Goal: Task Accomplishment & Management: Use online tool/utility

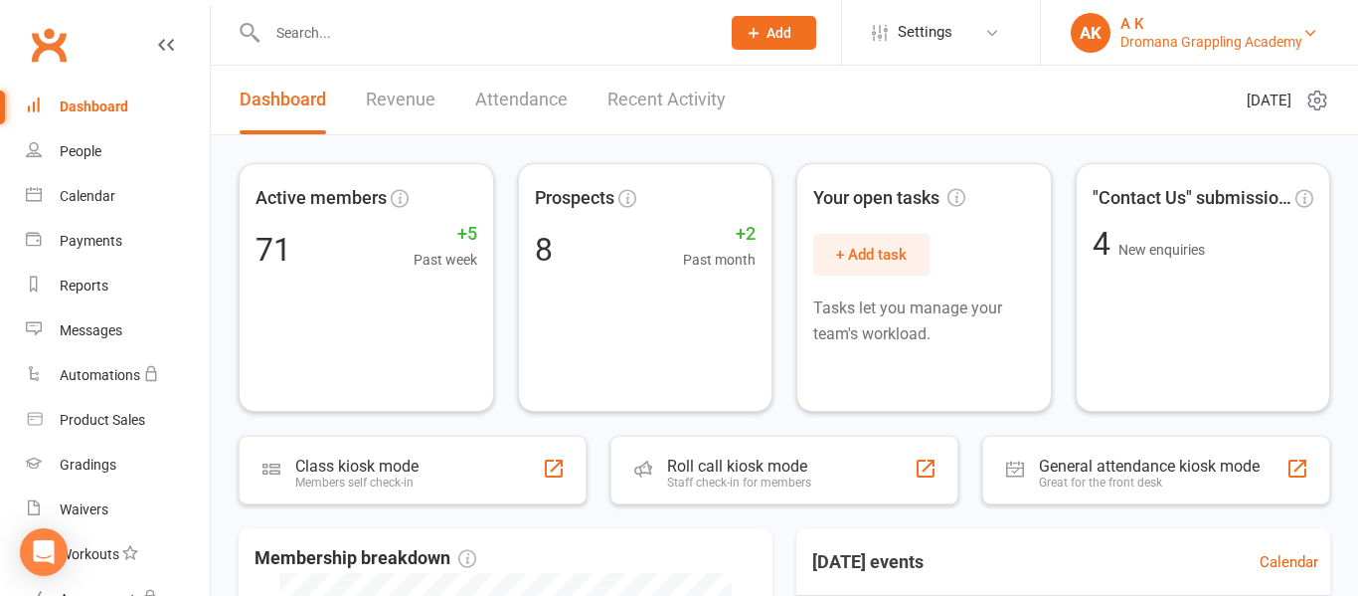
click at [1094, 43] on div "AK" at bounding box center [1091, 33] width 40 height 40
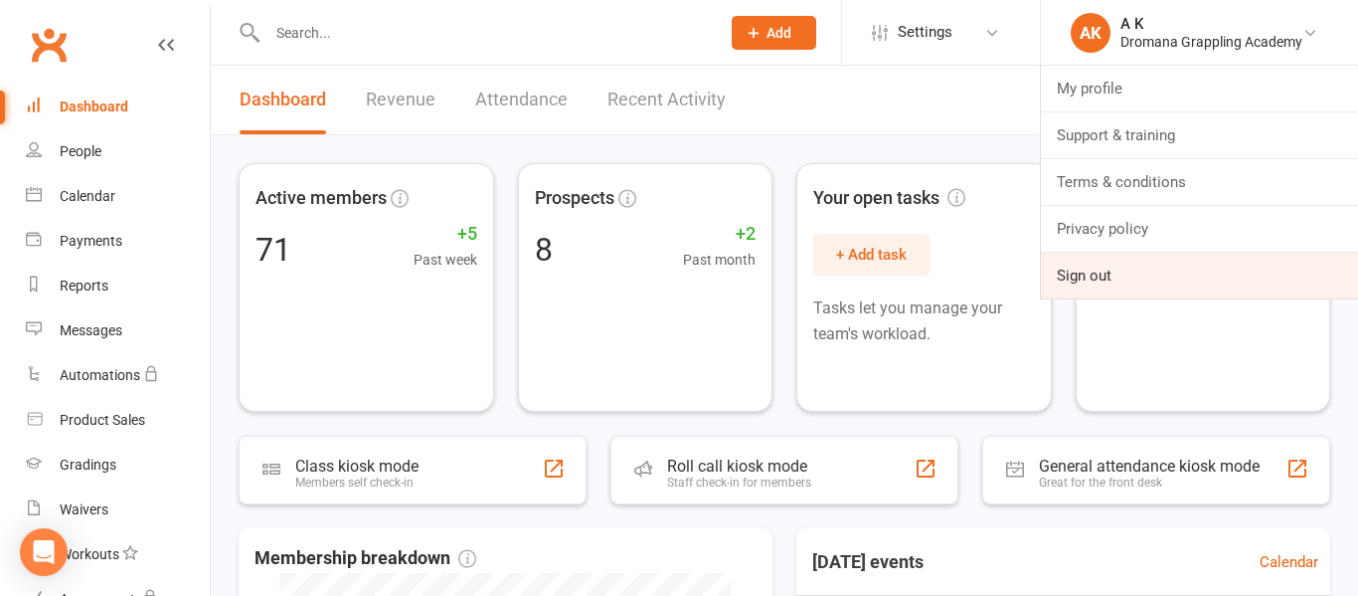
click at [1087, 270] on link "Sign out" at bounding box center [1199, 276] width 317 height 46
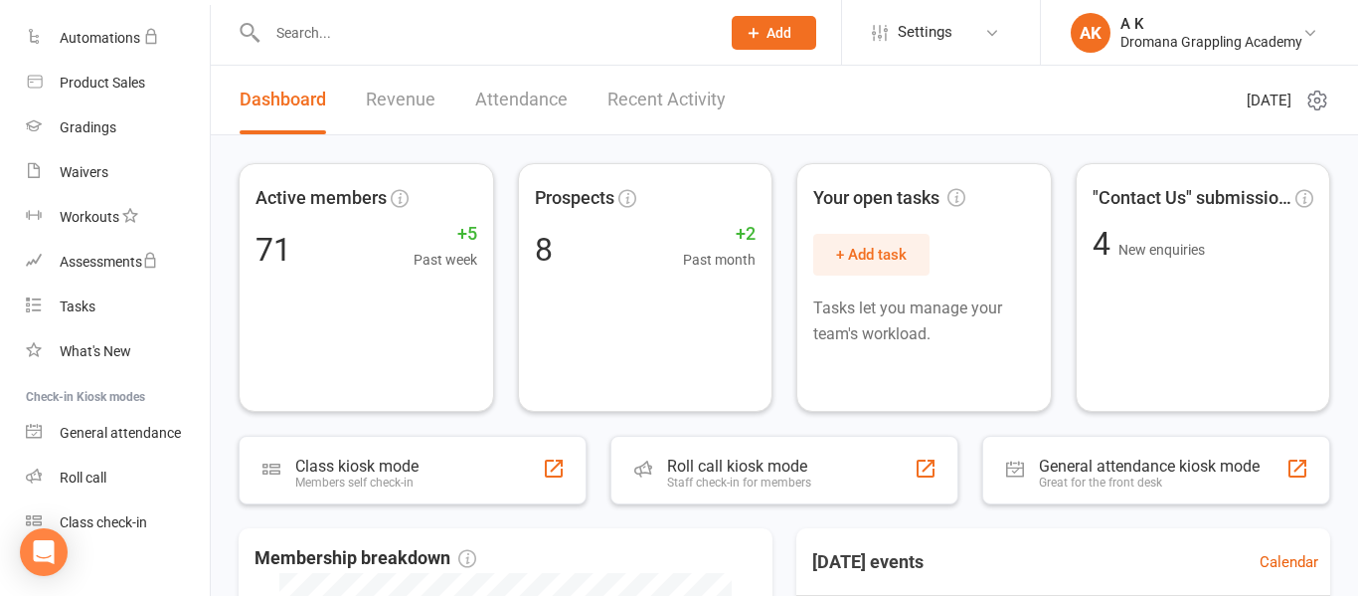
scroll to position [361, 0]
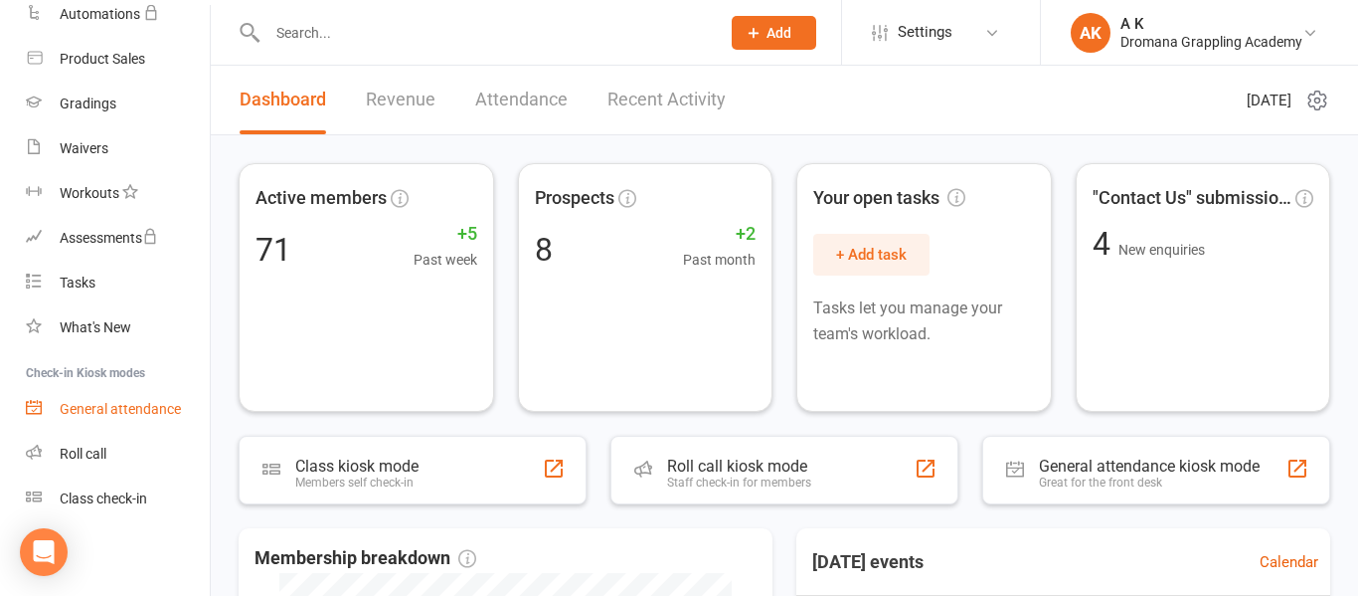
click at [95, 403] on div "General attendance" at bounding box center [120, 409] width 121 height 16
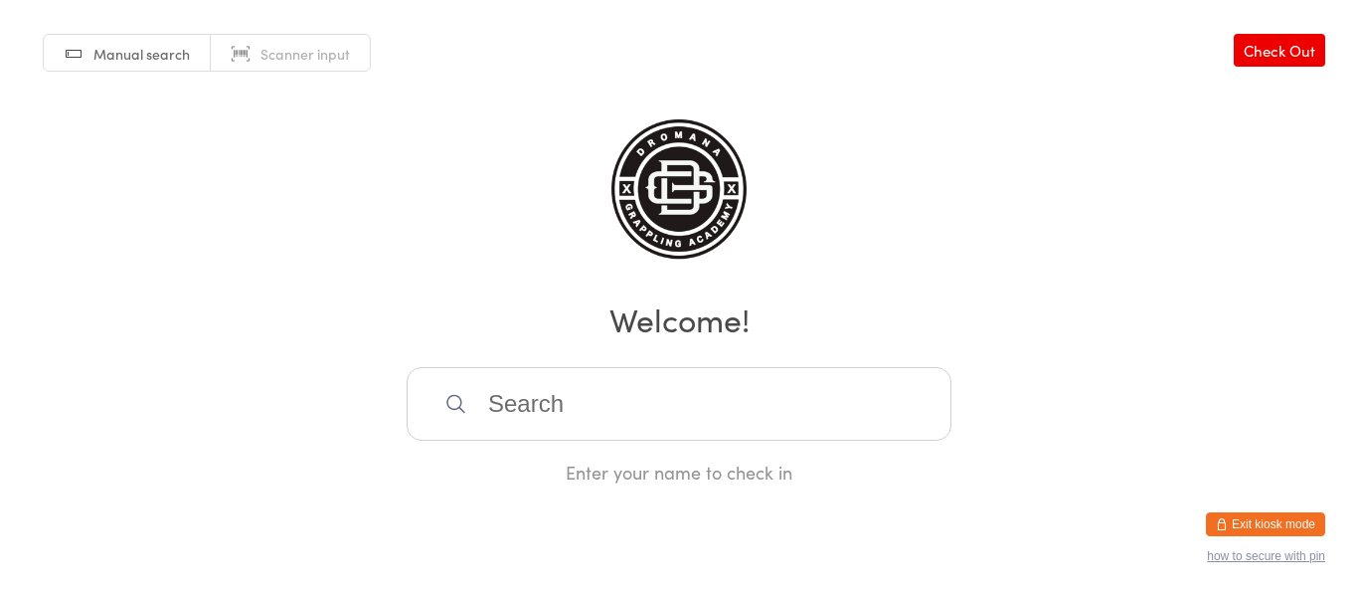
click at [517, 400] on input "search" at bounding box center [679, 404] width 545 height 74
type input "mia"
click at [482, 470] on div "Mia Uulf" at bounding box center [679, 467] width 509 height 27
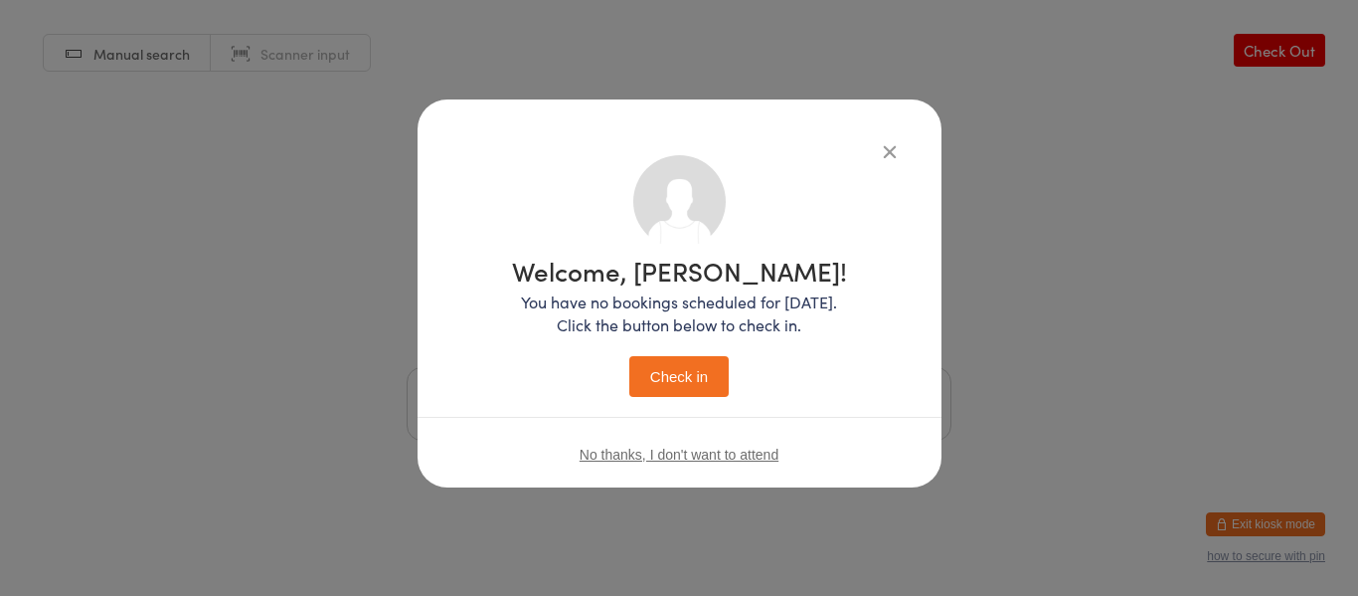
click at [691, 372] on button "Check in" at bounding box center [678, 376] width 99 height 41
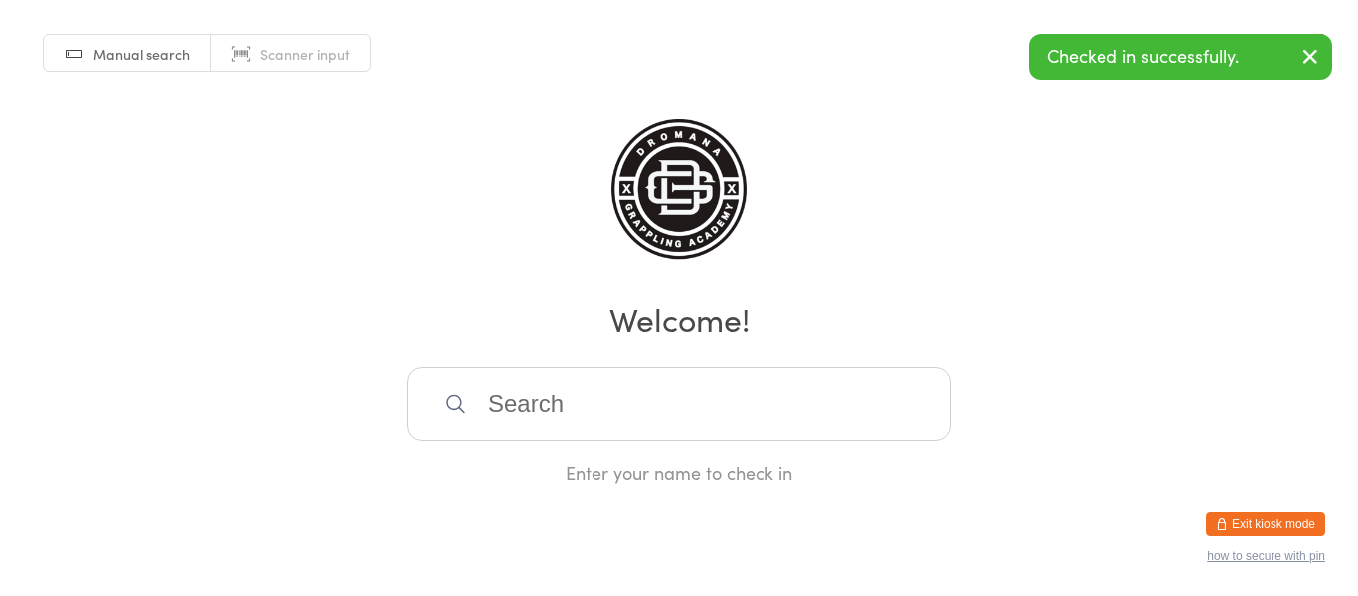
click at [675, 412] on input "search" at bounding box center [679, 404] width 545 height 74
click at [516, 299] on h2 "Welcome!" at bounding box center [679, 318] width 1319 height 45
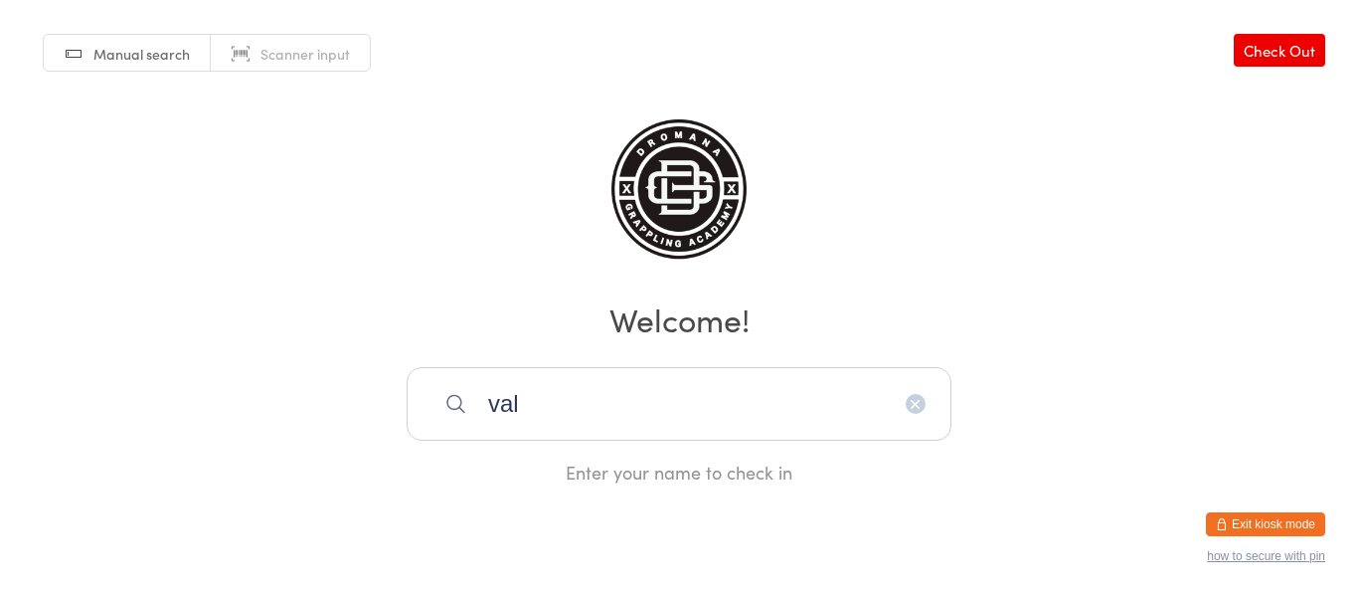
click at [532, 404] on input "val" at bounding box center [679, 404] width 545 height 74
type input "v"
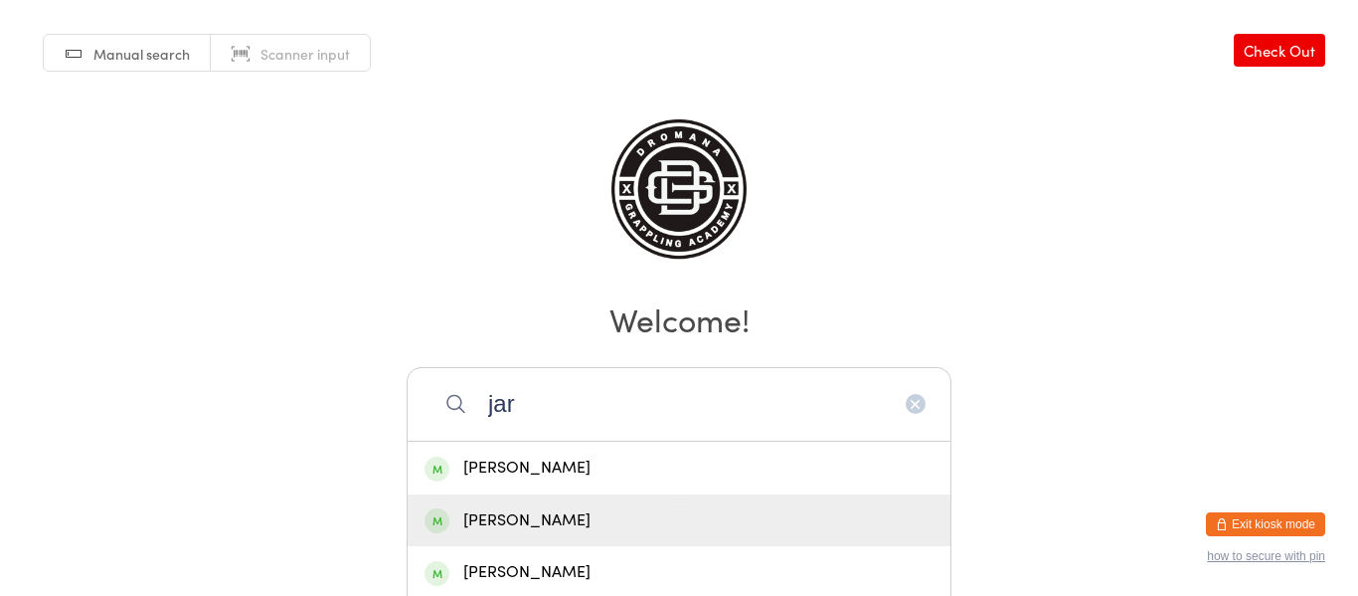
type input "jar"
click at [519, 514] on div "Jarrod Holt" at bounding box center [679, 520] width 509 height 27
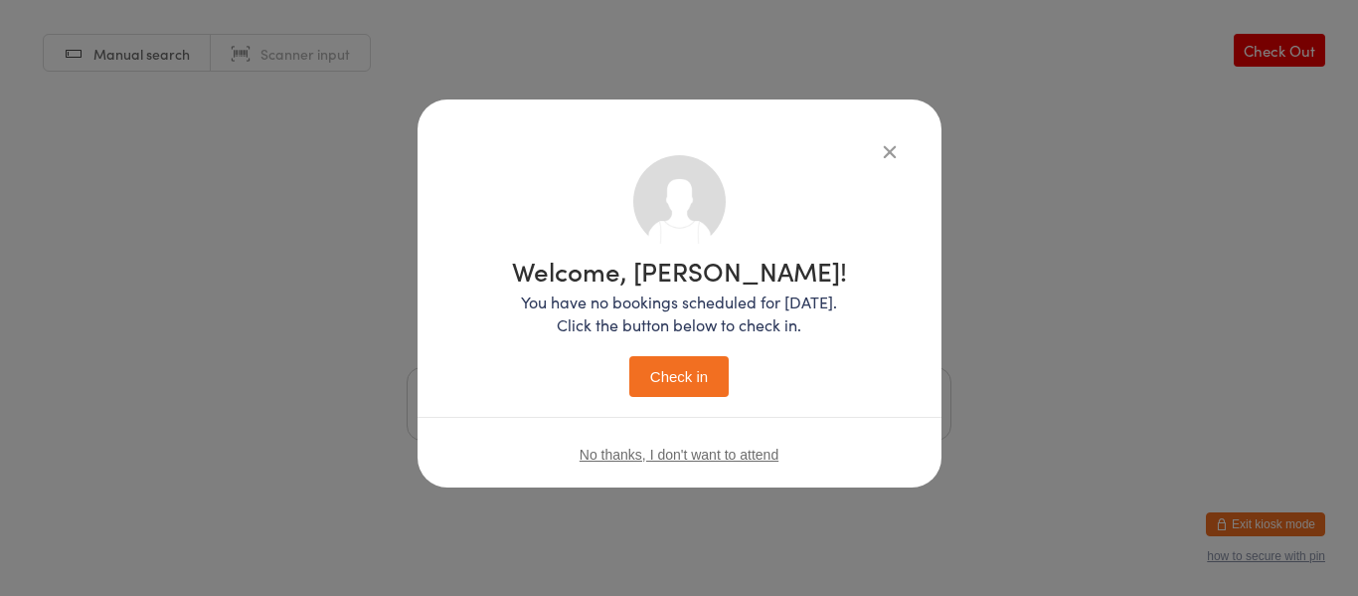
click at [692, 388] on button "Check in" at bounding box center [678, 376] width 99 height 41
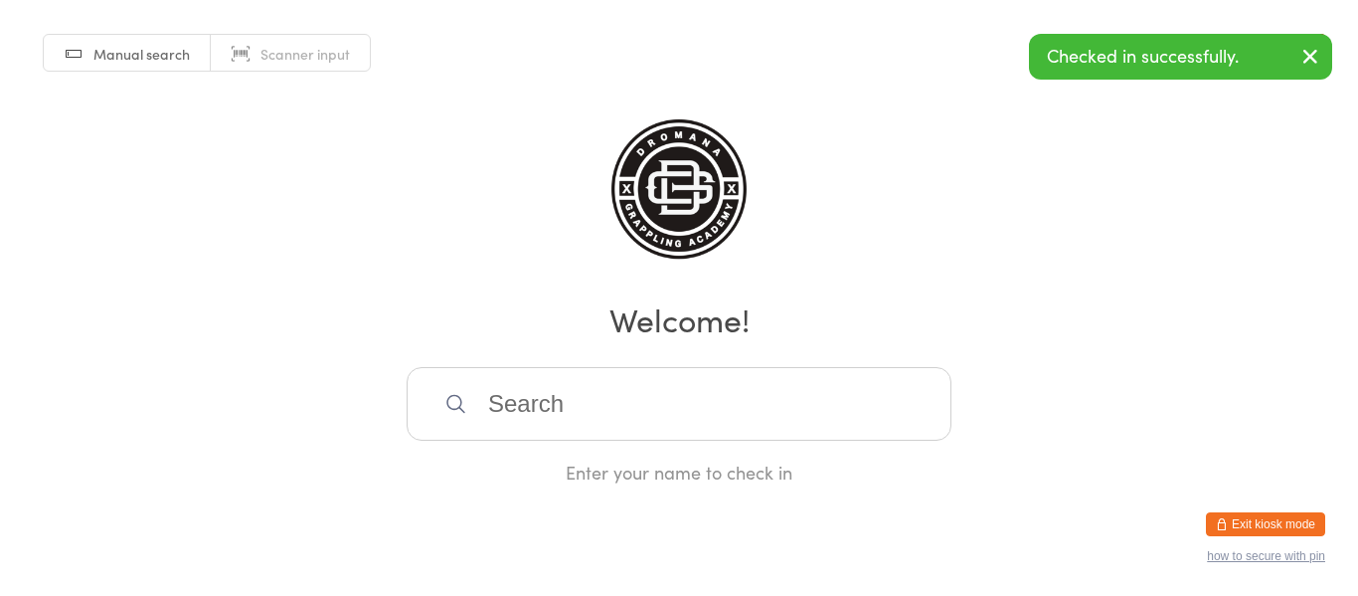
click at [676, 397] on input "search" at bounding box center [679, 404] width 545 height 74
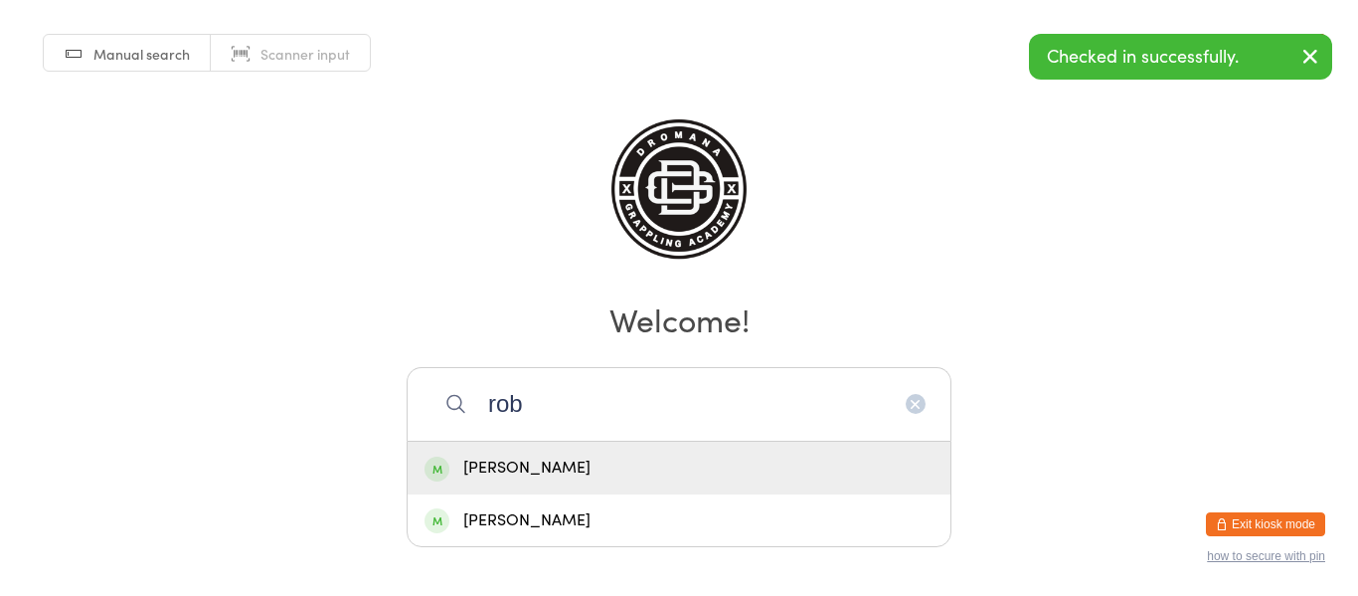
type input "rob"
click at [631, 462] on div "Robert Gili" at bounding box center [679, 467] width 509 height 27
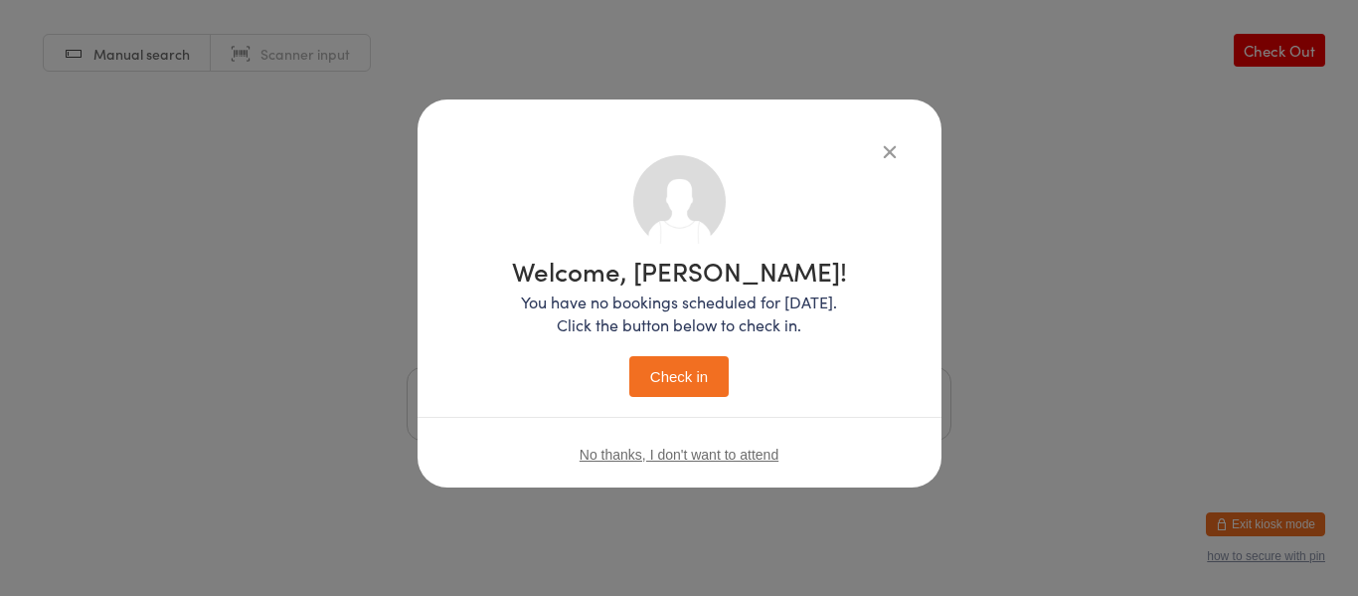
click at [672, 374] on button "Check in" at bounding box center [678, 376] width 99 height 41
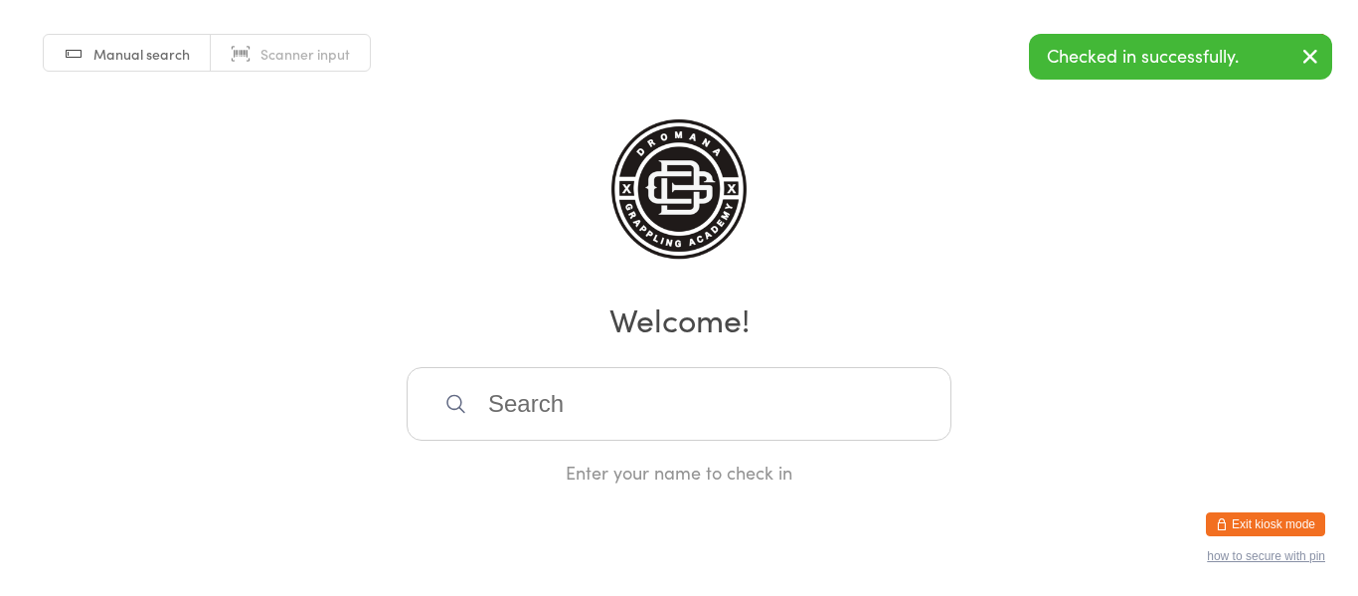
click at [631, 393] on input "search" at bounding box center [679, 404] width 545 height 74
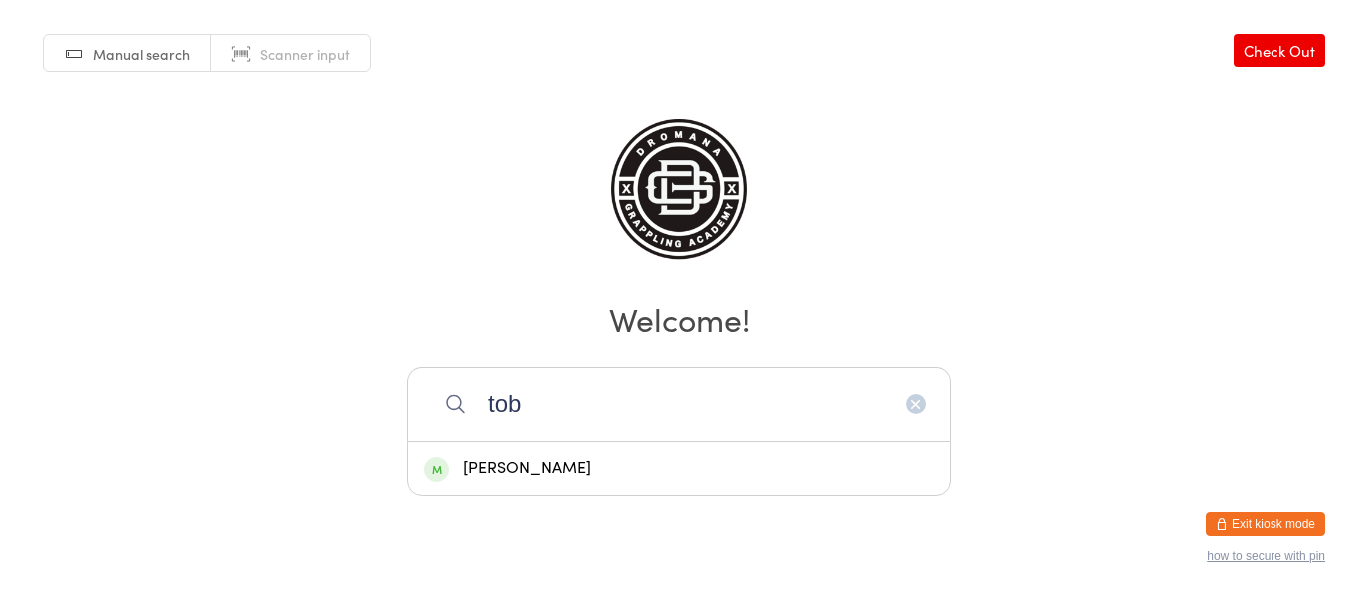
type input "tob"
click at [605, 456] on div "Toby Fairweather" at bounding box center [679, 467] width 509 height 27
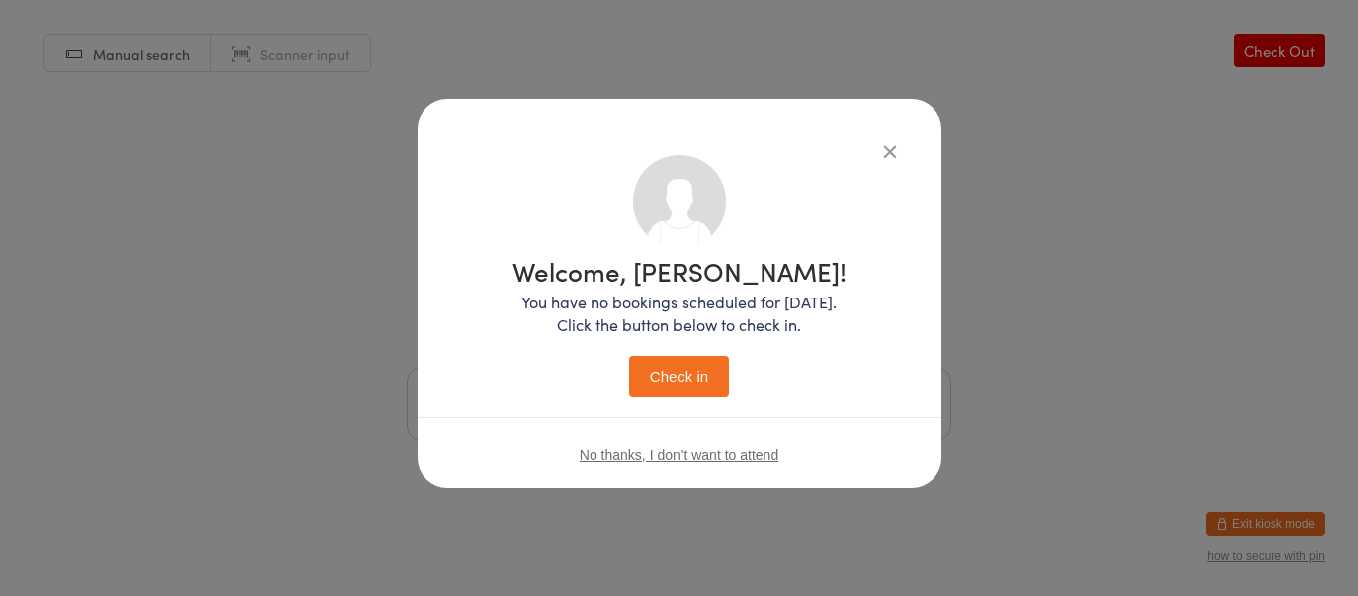
click at [669, 385] on button "Check in" at bounding box center [678, 376] width 99 height 41
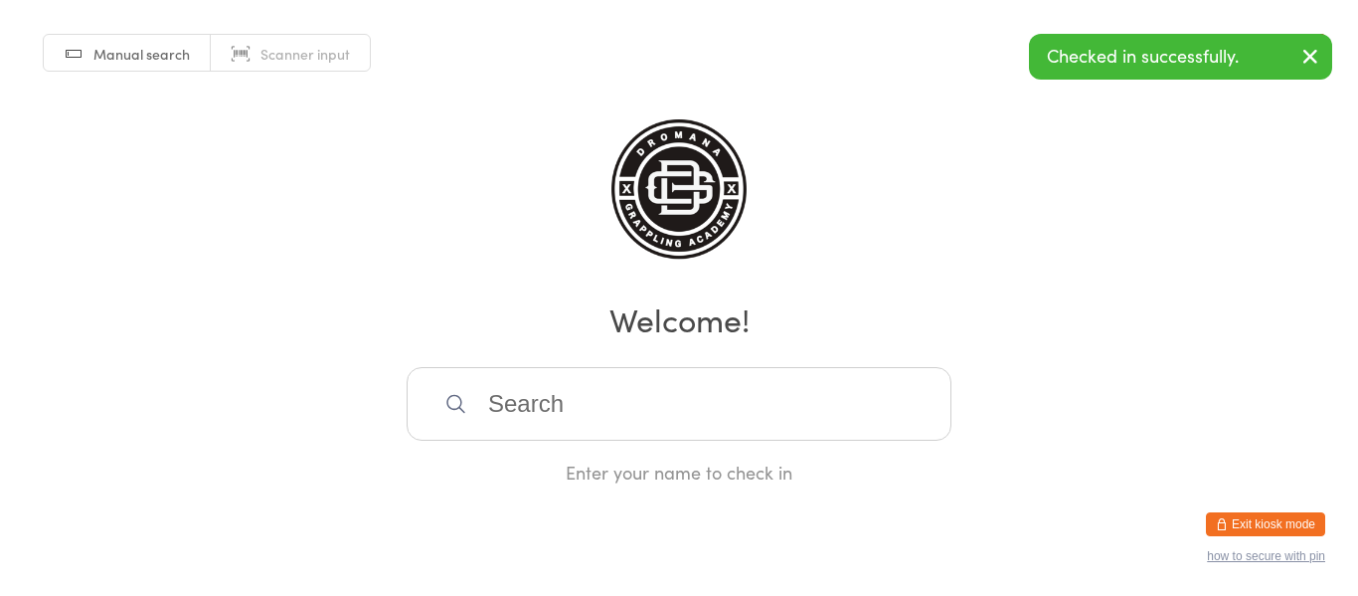
click at [638, 403] on input "search" at bounding box center [679, 404] width 545 height 74
type input "t"
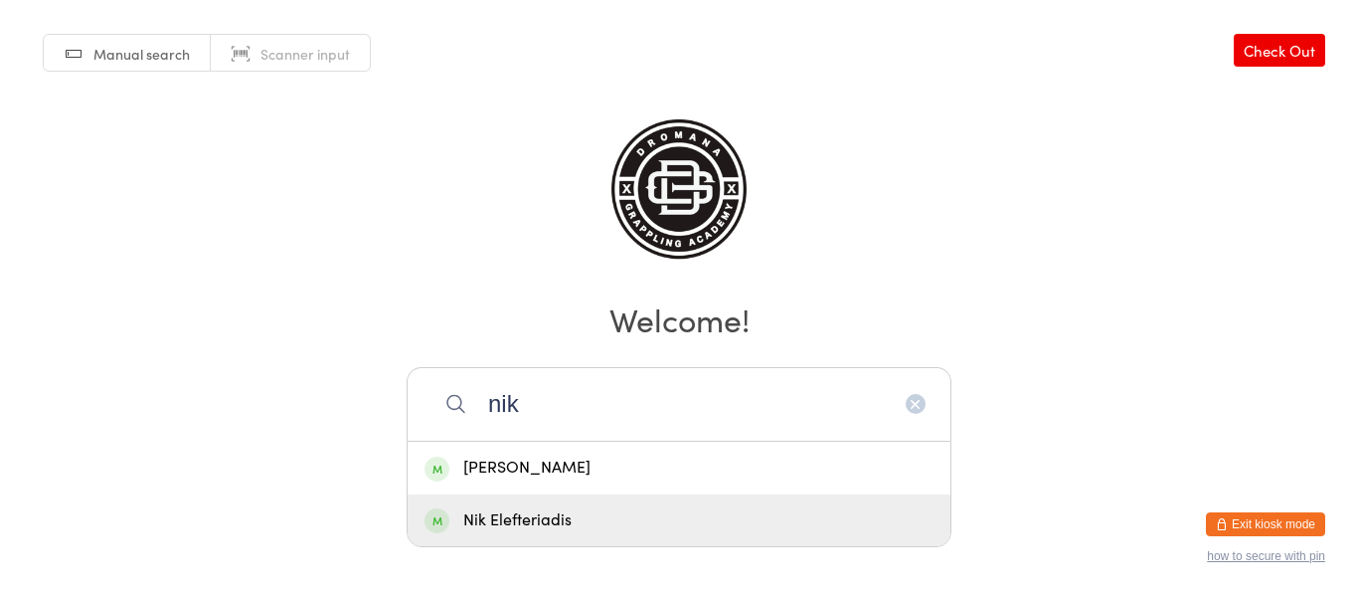
type input "nik"
click at [574, 513] on div "Nik Elefteriadis" at bounding box center [679, 520] width 509 height 27
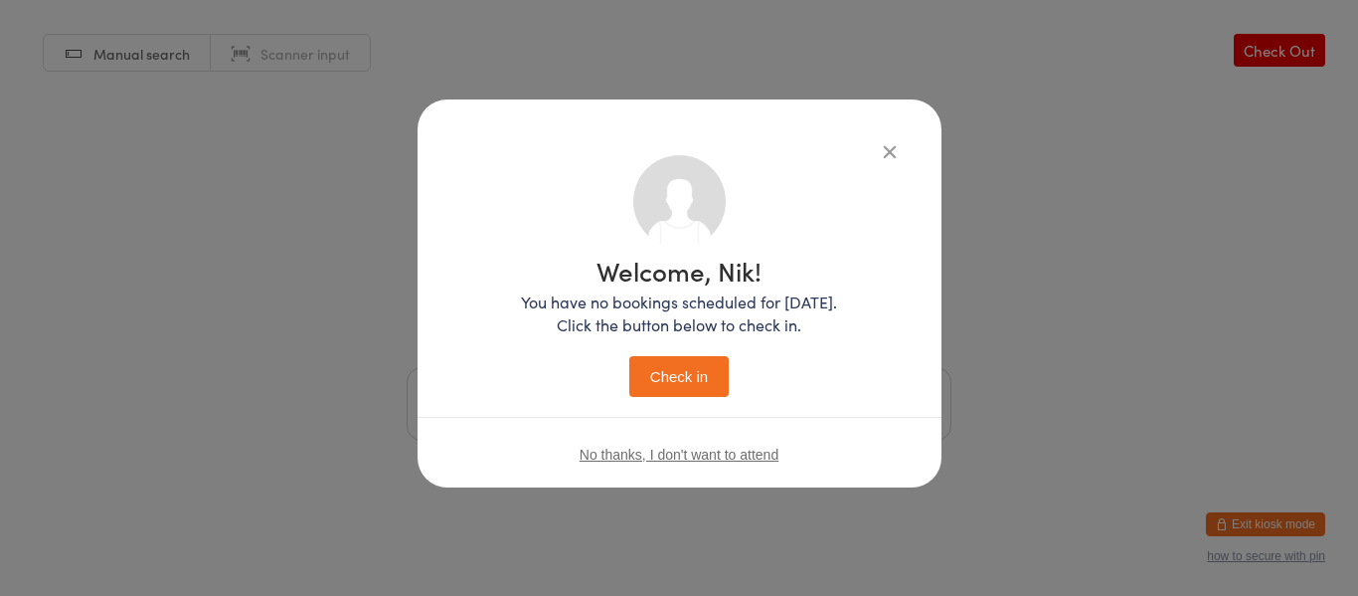
click at [703, 460] on span "No thanks, I don't want to attend" at bounding box center [679, 454] width 199 height 16
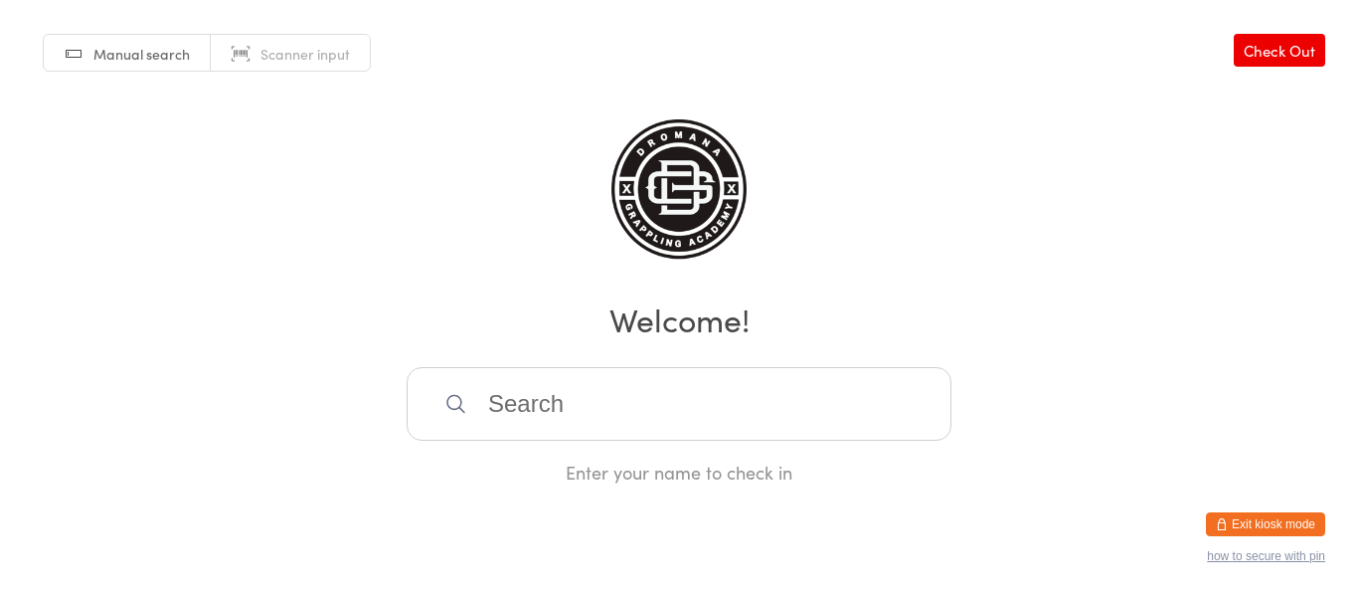
click at [661, 416] on input "search" at bounding box center [679, 404] width 545 height 74
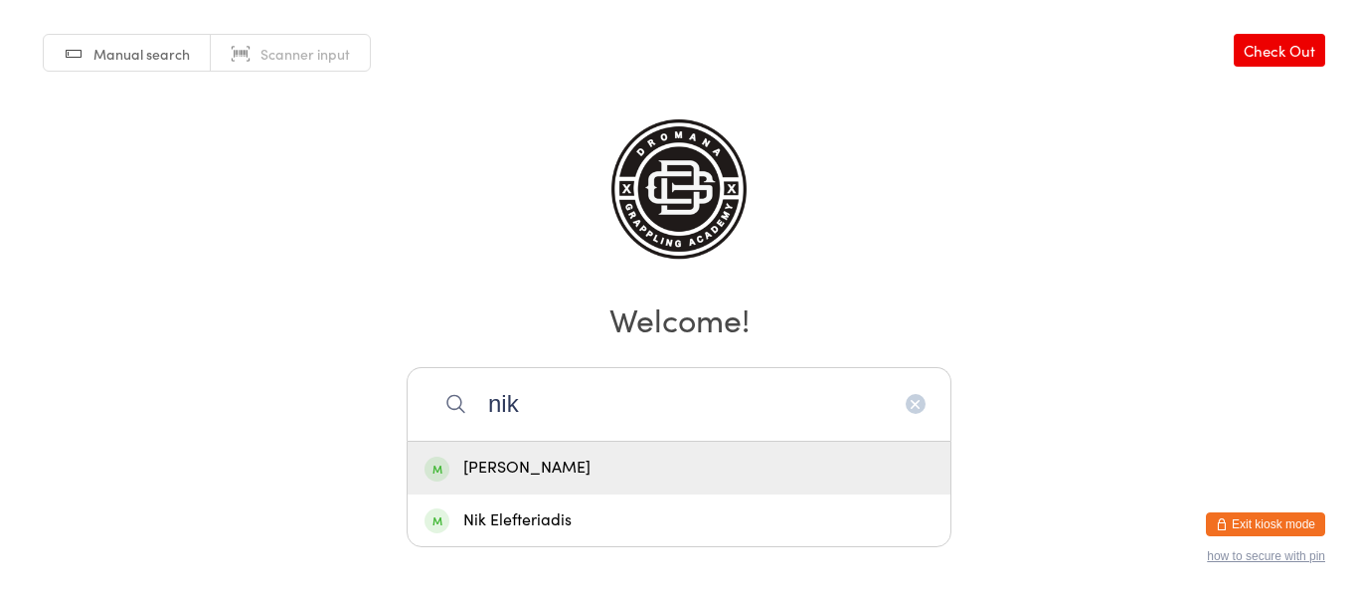
type input "nik"
click at [645, 460] on div "Nik Sinclair" at bounding box center [679, 467] width 509 height 27
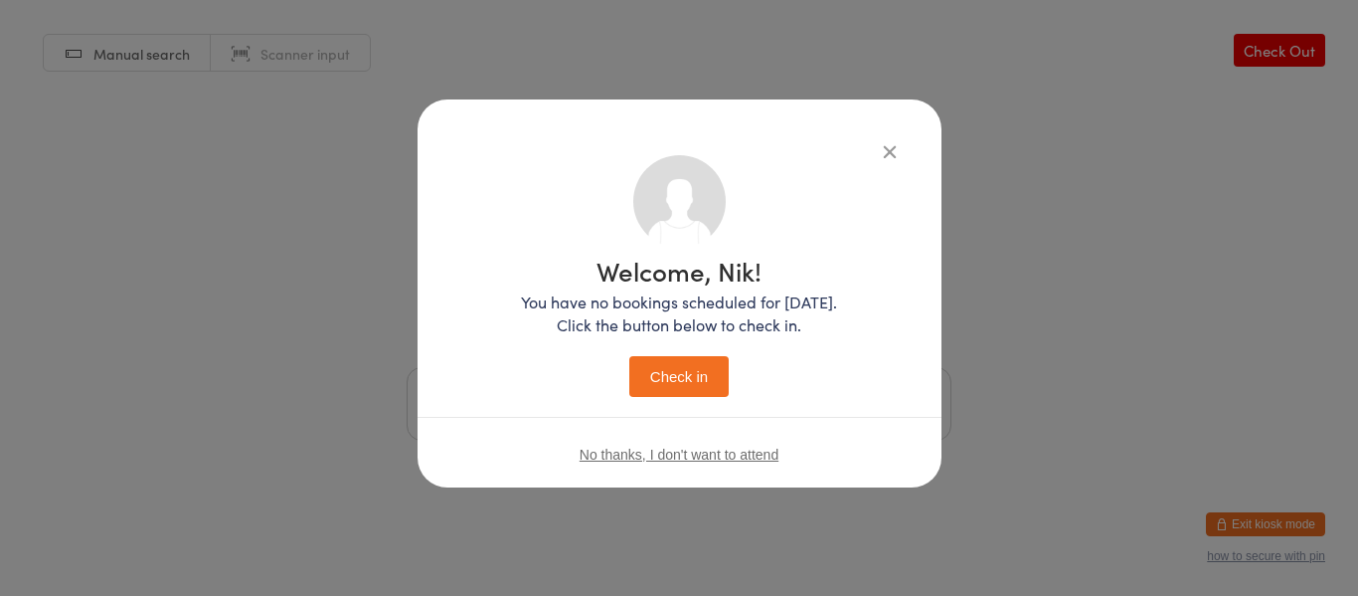
click at [688, 383] on button "Check in" at bounding box center [678, 376] width 99 height 41
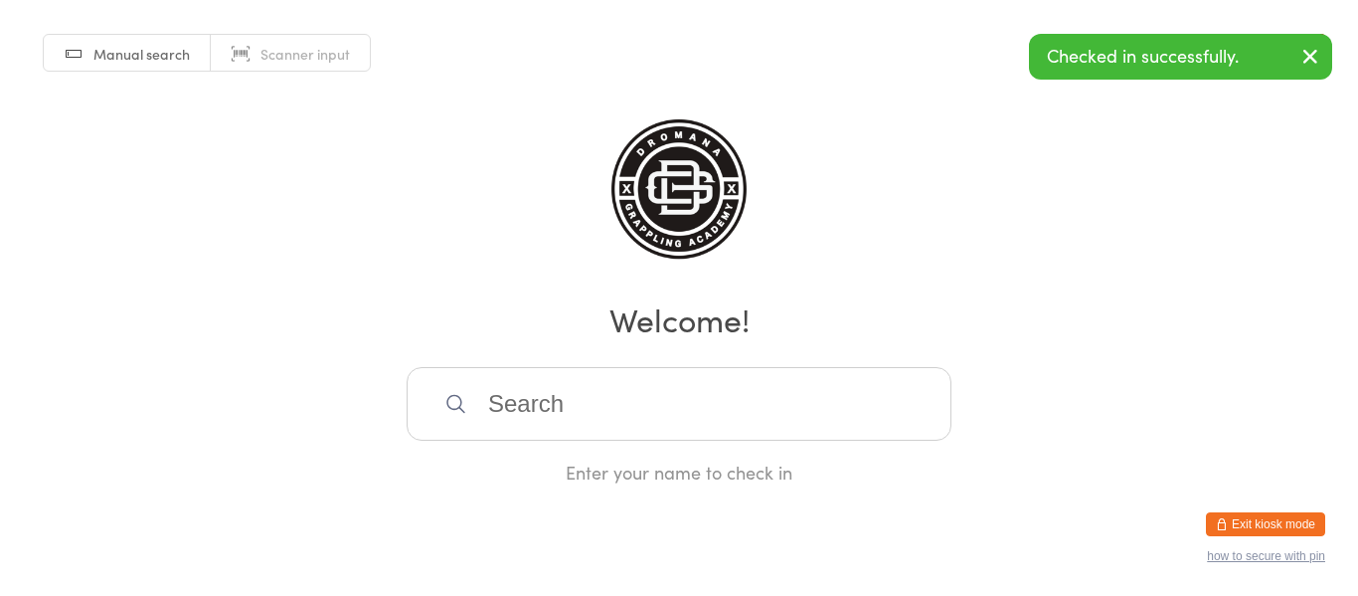
click at [652, 429] on input "search" at bounding box center [679, 404] width 545 height 74
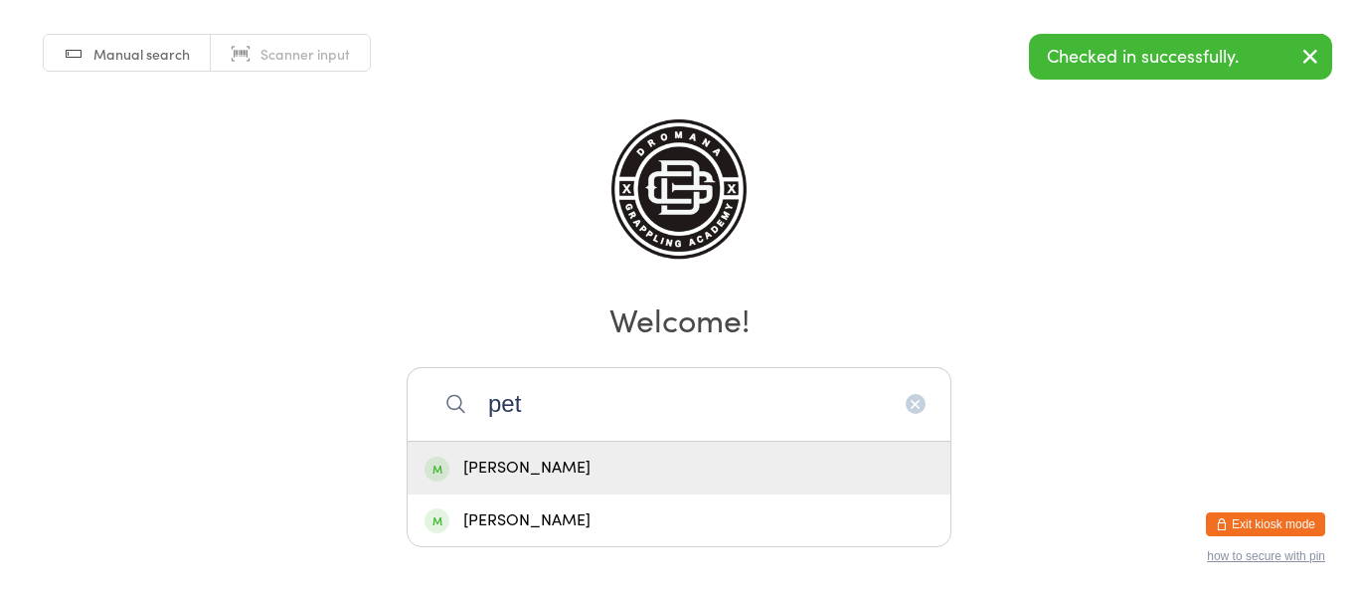
type input "pet"
click at [634, 465] on div "Peter Walsh" at bounding box center [679, 467] width 509 height 27
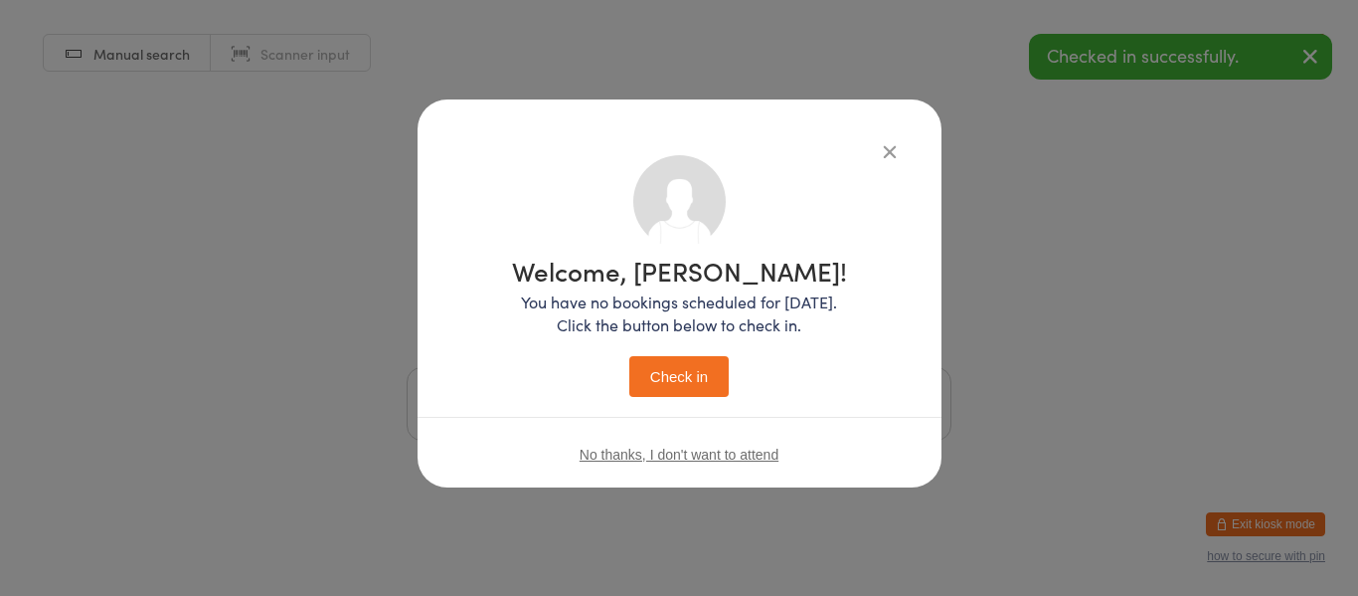
click at [670, 372] on button "Check in" at bounding box center [678, 376] width 99 height 41
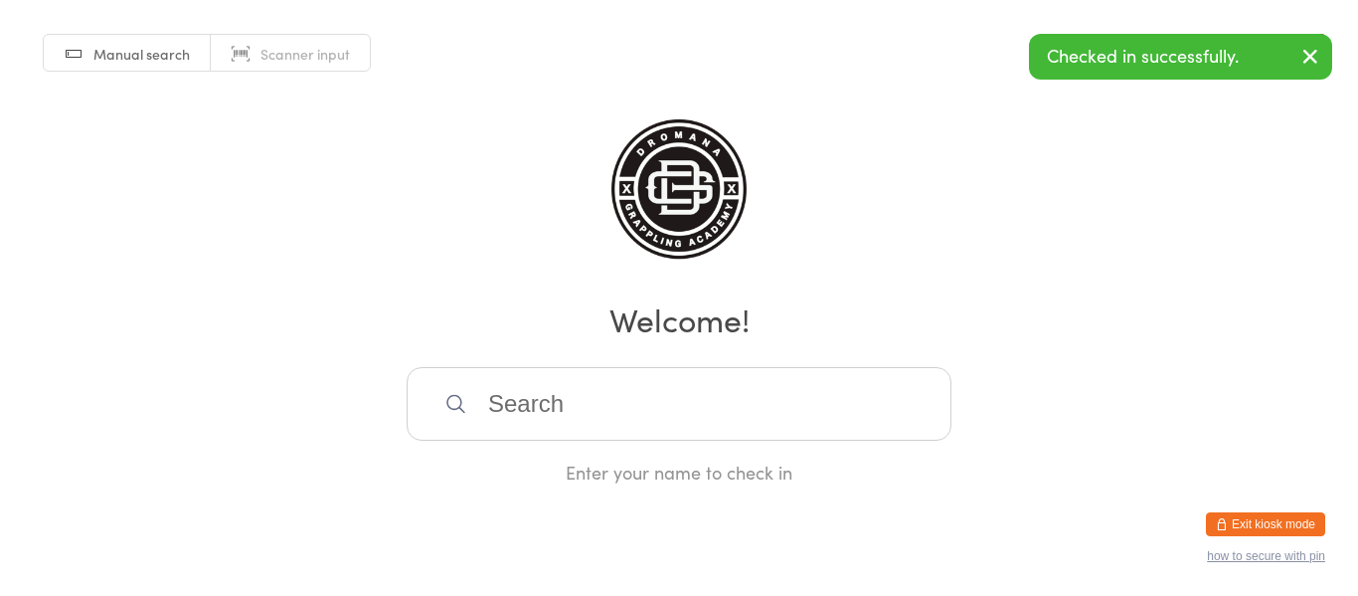
click at [651, 384] on input "search" at bounding box center [679, 404] width 545 height 74
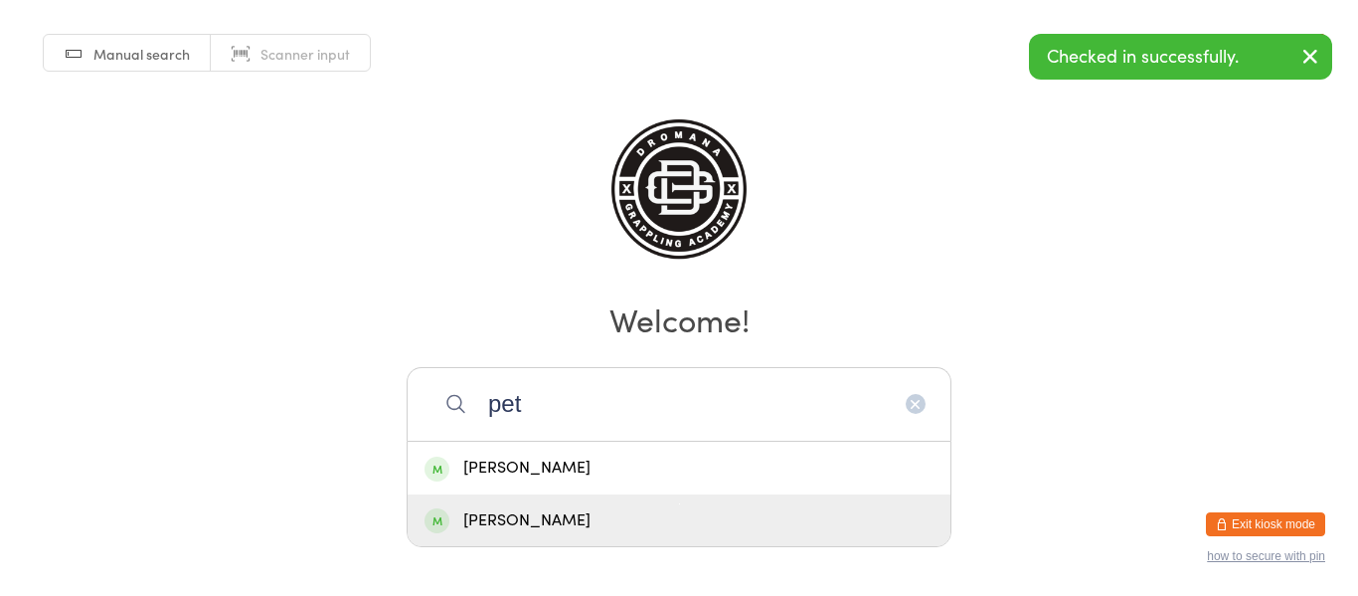
type input "pet"
click at [613, 512] on div "Peter Julian" at bounding box center [679, 520] width 509 height 27
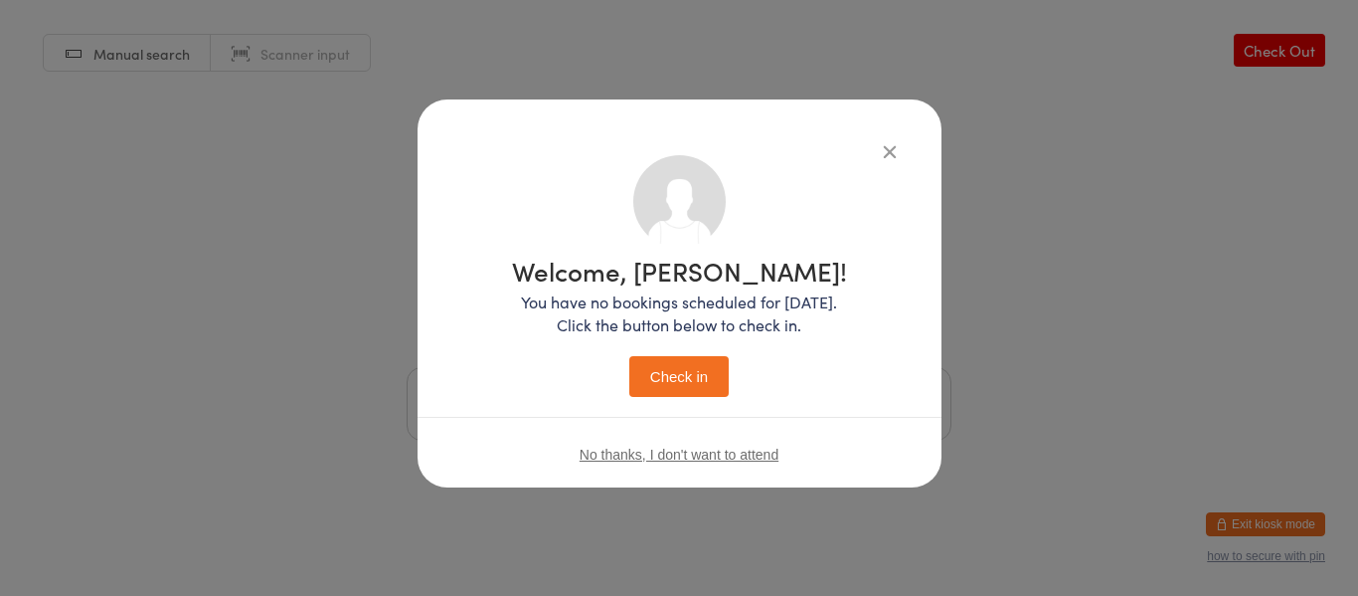
click at [700, 387] on button "Check in" at bounding box center [678, 376] width 99 height 41
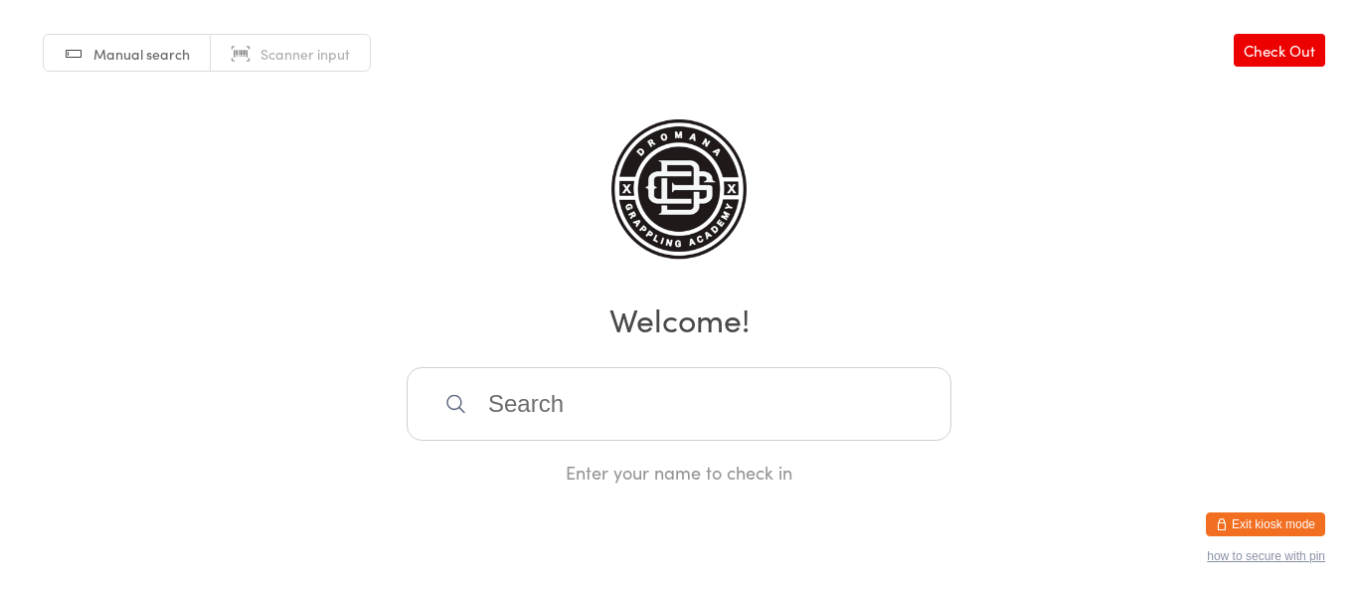
click at [678, 389] on input "search" at bounding box center [679, 404] width 545 height 74
type input "shelb"
click at [639, 467] on div "Shelby Beck" at bounding box center [679, 467] width 509 height 27
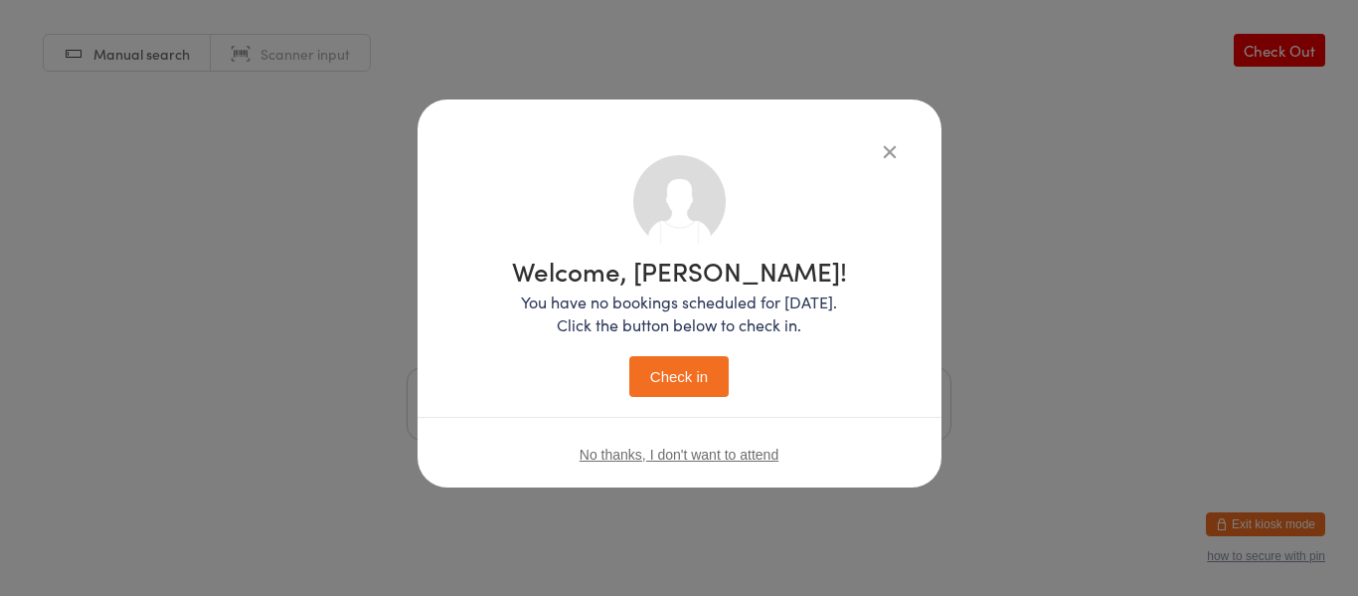
click at [681, 395] on button "Check in" at bounding box center [678, 376] width 99 height 41
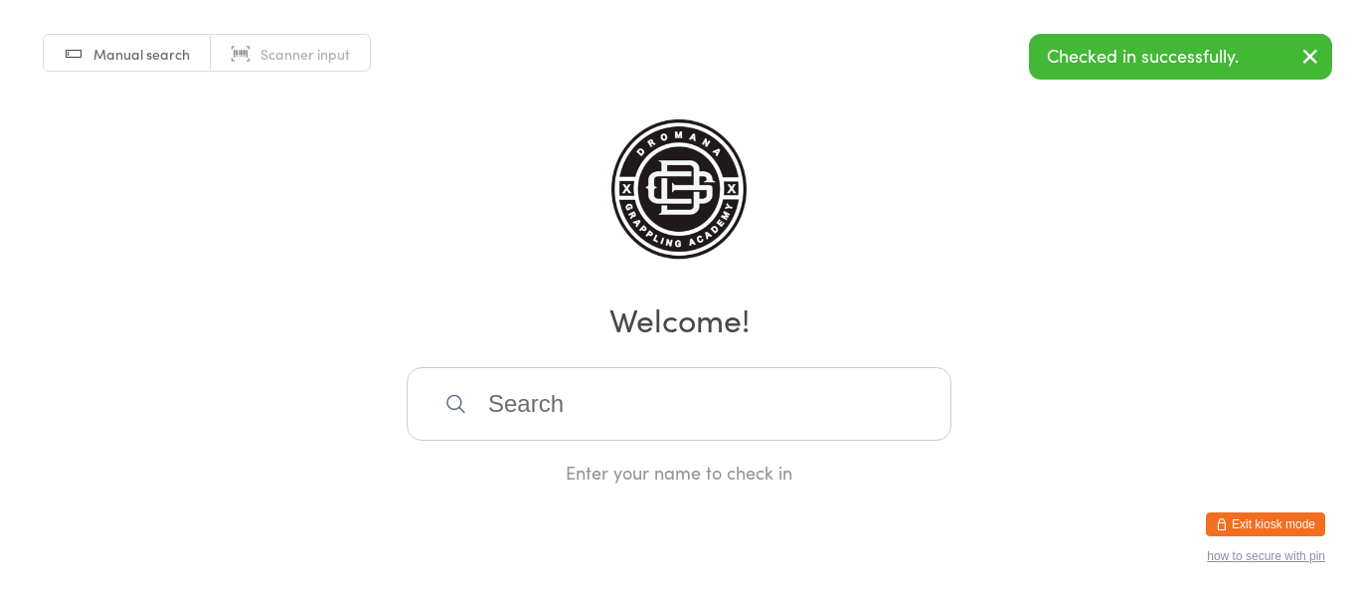
click at [662, 405] on input "search" at bounding box center [679, 404] width 545 height 74
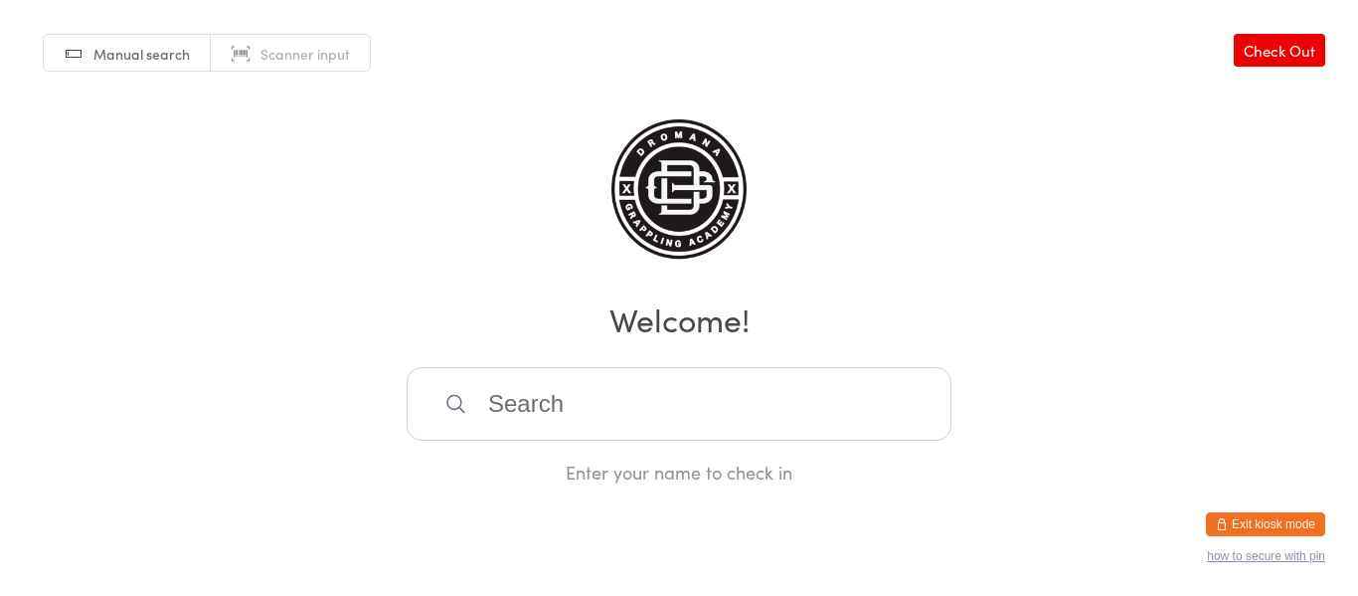
click at [428, 272] on div "Manual search Scanner input Check Out Welcome! Enter your name to check in" at bounding box center [679, 242] width 1358 height 484
